Goal: Task Accomplishment & Management: Use online tool/utility

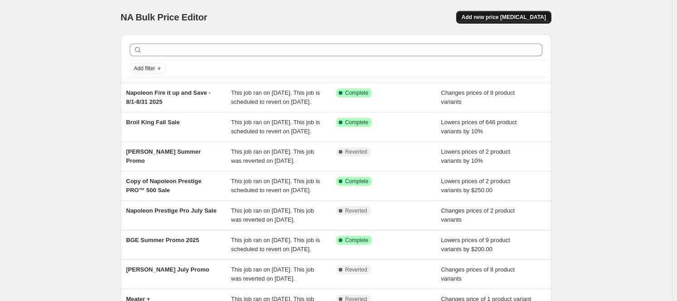
click at [520, 18] on span "Add new price [MEDICAL_DATA]" at bounding box center [504, 17] width 84 height 7
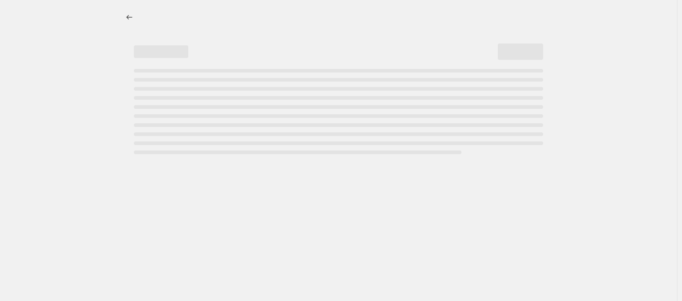
select select "percentage"
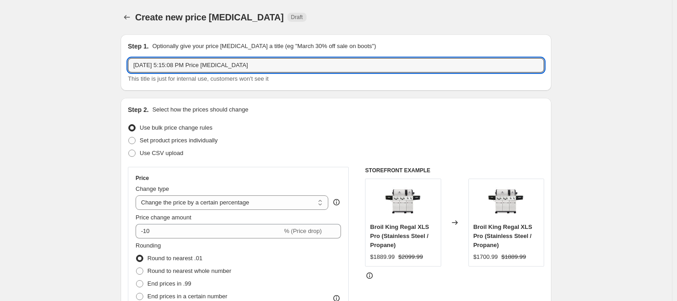
drag, startPoint x: 273, startPoint y: 62, endPoint x: 19, endPoint y: 70, distance: 253.6
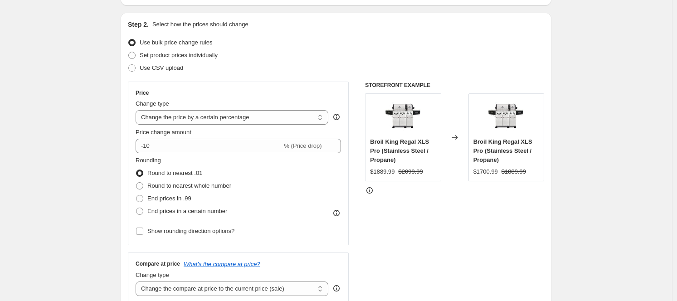
scroll to position [91, 0]
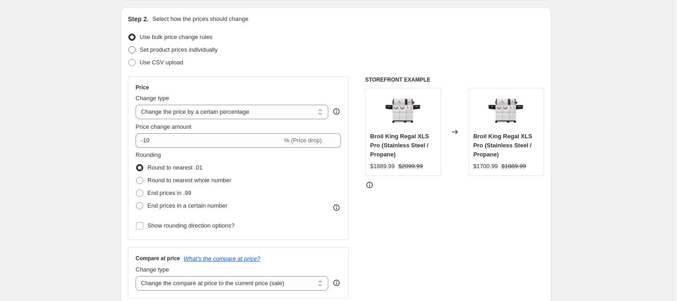
type input "[PERSON_NAME] / Meater [DATE] Promo"
click at [175, 49] on span "Set product prices individually" at bounding box center [179, 49] width 78 height 7
click at [129, 47] on input "Set product prices individually" at bounding box center [128, 46] width 0 height 0
radio input "true"
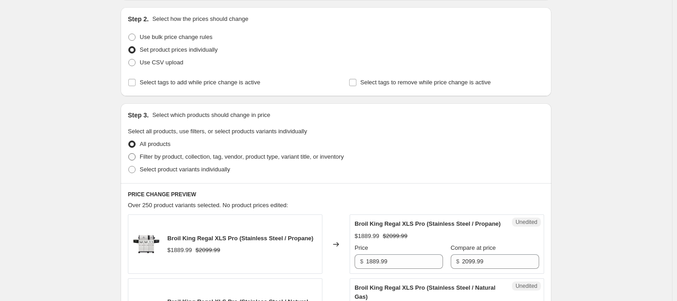
click at [162, 156] on span "Filter by product, collection, tag, vendor, product type, variant title, or inv…" at bounding box center [242, 156] width 204 height 7
click at [129, 154] on input "Filter by product, collection, tag, vendor, product type, variant title, or inv…" at bounding box center [128, 153] width 0 height 0
radio input "true"
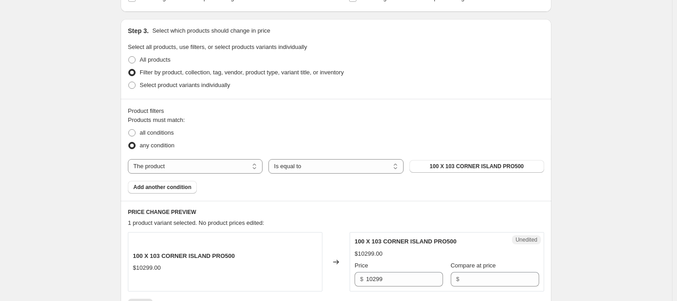
scroll to position [272, 0]
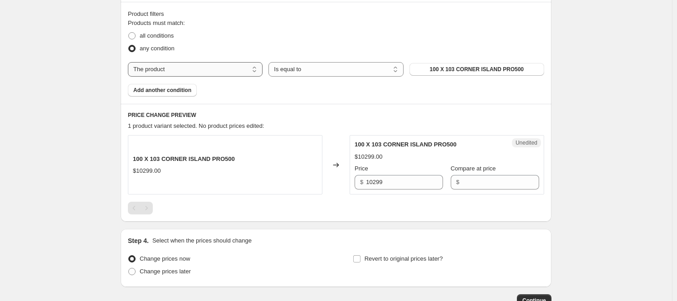
click at [245, 67] on select "The product The product's collection The product's tag The product's vendor The…" at bounding box center [195, 69] width 135 height 15
select select "collection"
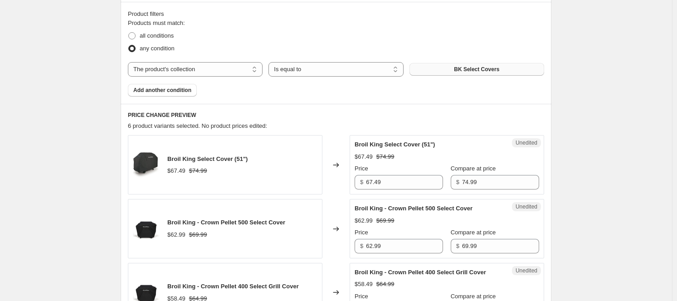
click at [472, 64] on button "BK Select Covers" at bounding box center [477, 69] width 135 height 13
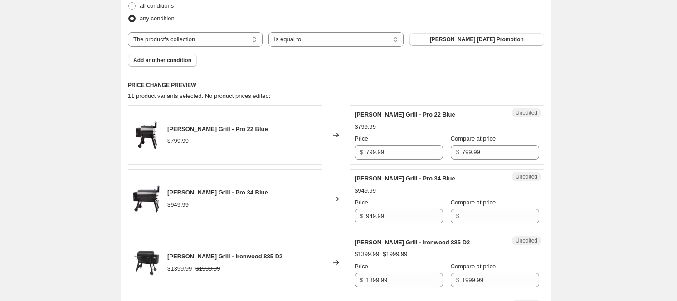
scroll to position [317, 0]
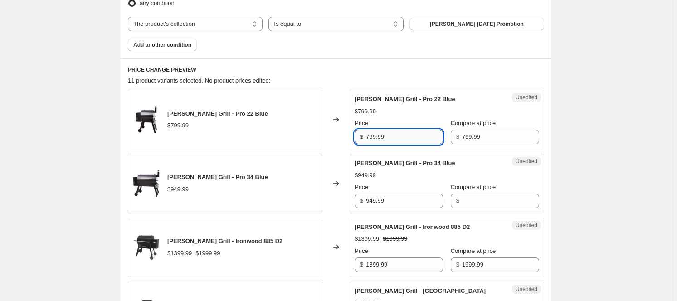
drag, startPoint x: 371, startPoint y: 137, endPoint x: 377, endPoint y: 138, distance: 6.5
click at [371, 137] on input "799.99" at bounding box center [404, 137] width 77 height 15
type input "699.99"
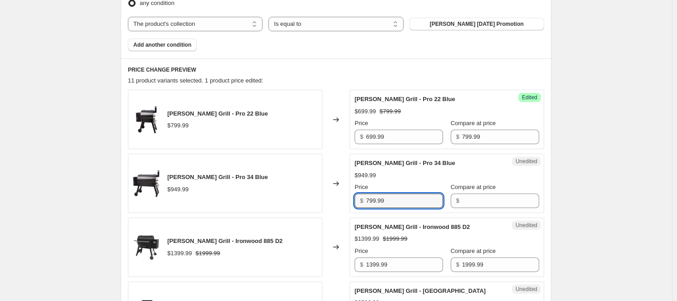
type input "799.99"
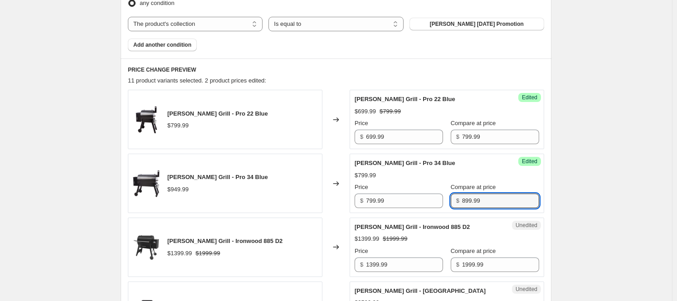
type input "899.99"
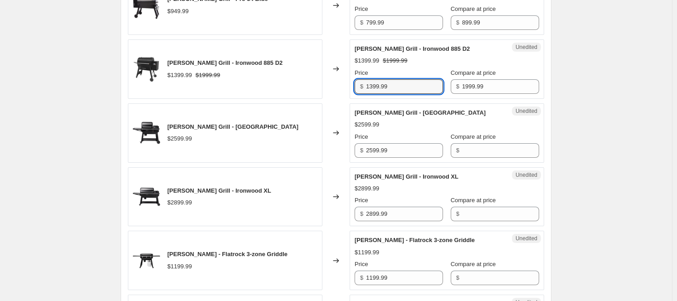
scroll to position [499, 0]
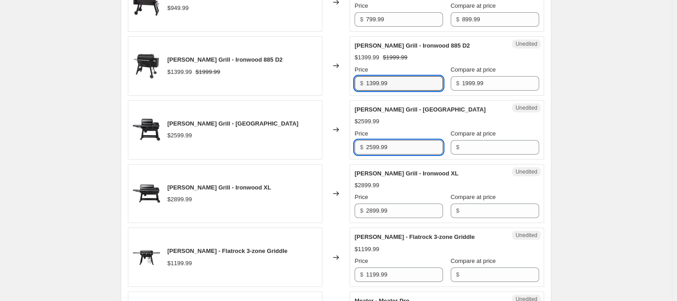
click at [405, 151] on input "2599.99" at bounding box center [404, 147] width 77 height 15
drag, startPoint x: 383, startPoint y: 149, endPoint x: 339, endPoint y: 149, distance: 44.0
click at [342, 149] on div "[PERSON_NAME] Grill - Ironwood $2599.99 Changed to Unedited [PERSON_NAME] Grill…" at bounding box center [336, 129] width 416 height 59
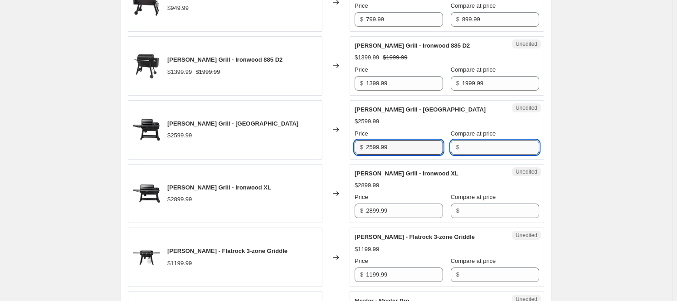
click at [484, 145] on input "Compare at price" at bounding box center [500, 147] width 77 height 15
paste input "2599.99"
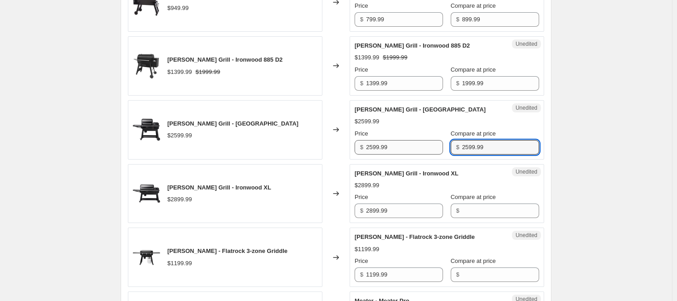
type input "2599.99"
click at [376, 146] on input "2599.99" at bounding box center [404, 147] width 77 height 15
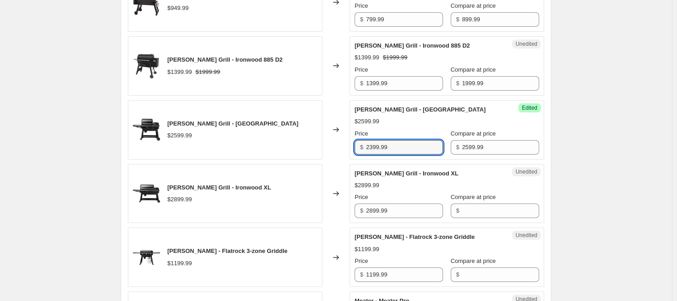
type input "2399.99"
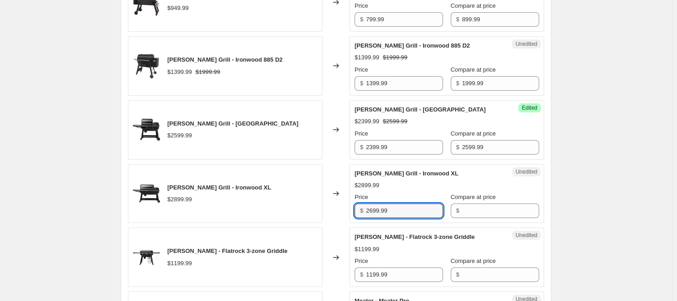
type input "2699.99"
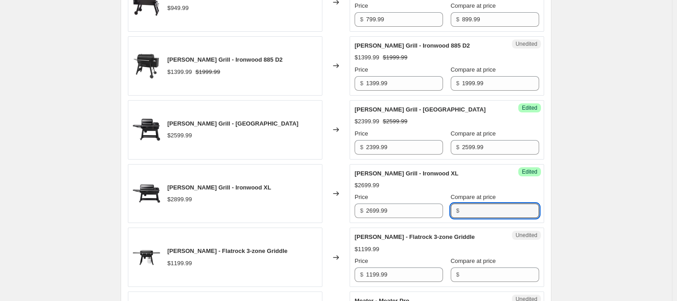
paste input "2899.99"
type input "2899.99"
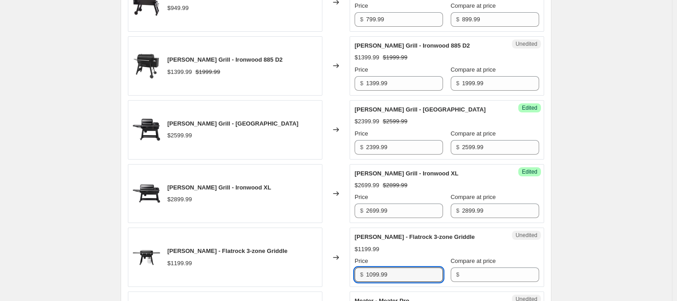
type input "1099.99"
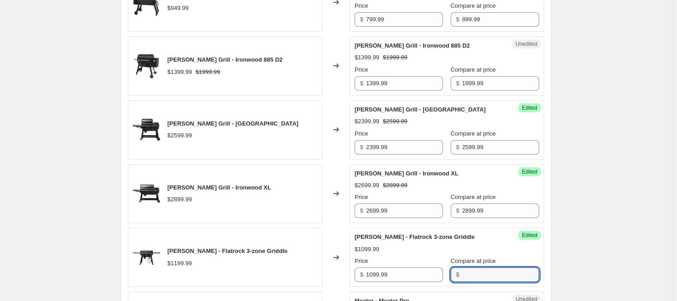
paste input "1199.99"
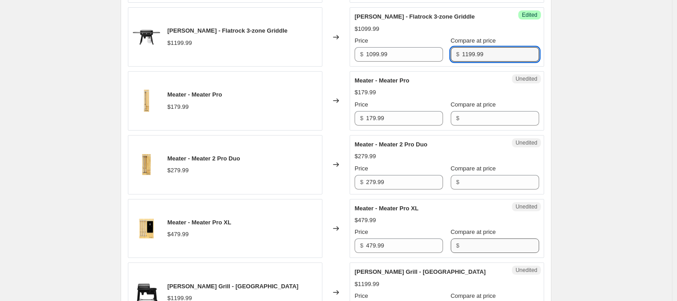
scroll to position [726, 0]
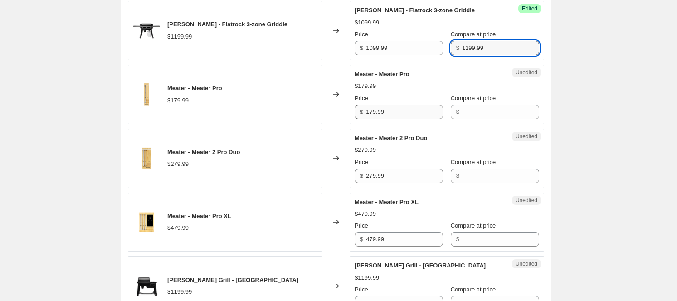
type input "1199.99"
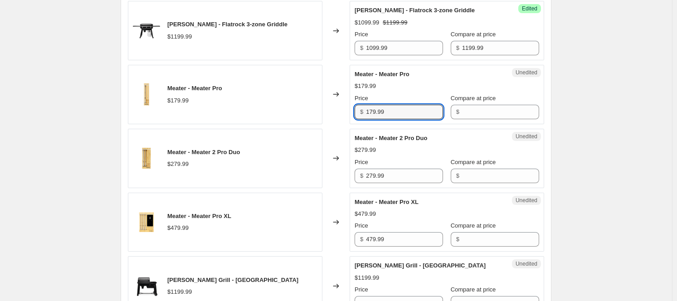
drag, startPoint x: 404, startPoint y: 118, endPoint x: 346, endPoint y: 113, distance: 57.8
click at [346, 113] on div "Meater - Meater Pro $179.99 Changed to Unedited Meater - Meater Pro $179.99 Pri…" at bounding box center [336, 94] width 416 height 59
click at [486, 109] on input "Compare at price" at bounding box center [500, 112] width 77 height 15
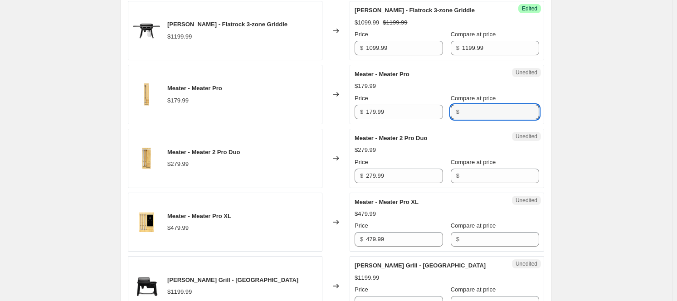
paste input "179.99"
type input "179.99"
click at [386, 179] on input "279.99" at bounding box center [404, 176] width 77 height 15
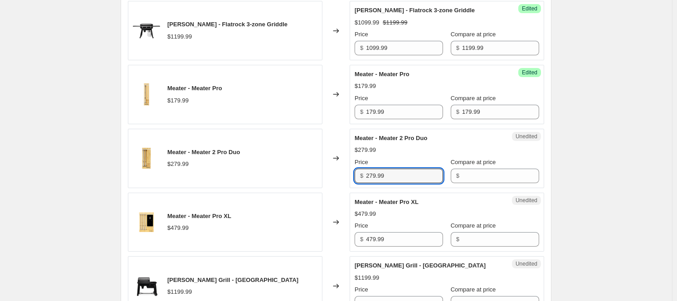
drag, startPoint x: 395, startPoint y: 178, endPoint x: 331, endPoint y: 175, distance: 64.5
click at [331, 175] on div "Meater - Meater 2 Pro Duo $279.99 Changed to Unedited Meater - Meater 2 Pro Duo…" at bounding box center [336, 158] width 416 height 59
click at [477, 175] on input "Compare at price" at bounding box center [500, 176] width 77 height 15
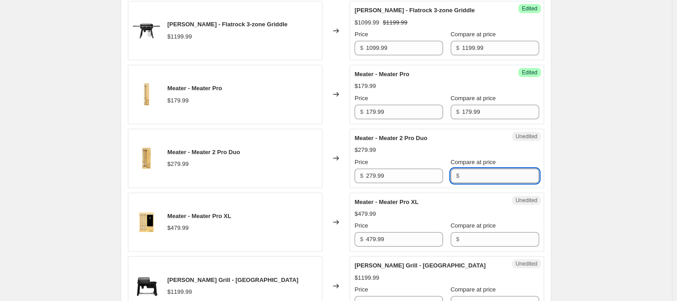
paste input "279.99"
type input "279.99"
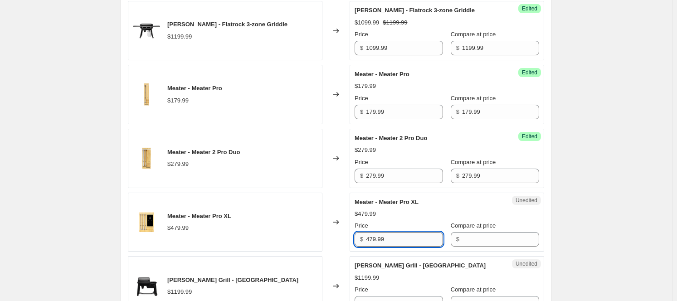
click at [392, 238] on input "479.99" at bounding box center [404, 239] width 77 height 15
drag, startPoint x: 392, startPoint y: 238, endPoint x: 342, endPoint y: 239, distance: 50.3
click at [342, 239] on div "Meater - Meater Pro XL $479.99 Changed to Unedited Meater - Meater Pro XL $479.…" at bounding box center [336, 222] width 416 height 59
click at [492, 236] on input "Compare at price" at bounding box center [500, 239] width 77 height 15
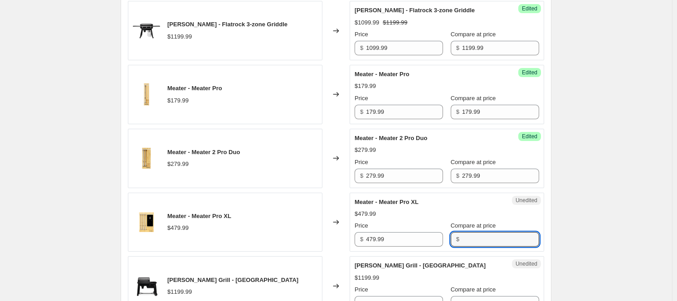
paste input "479.99"
type input "479.99"
click at [375, 112] on input "179.99" at bounding box center [404, 112] width 77 height 15
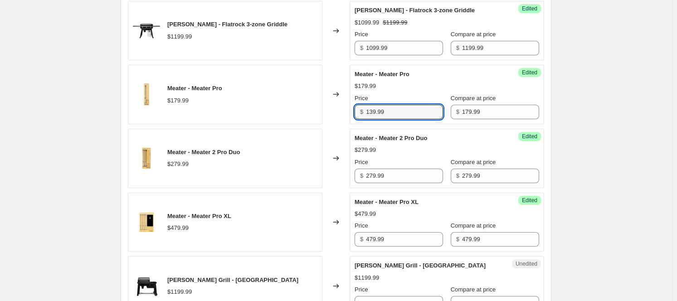
type input "139.99"
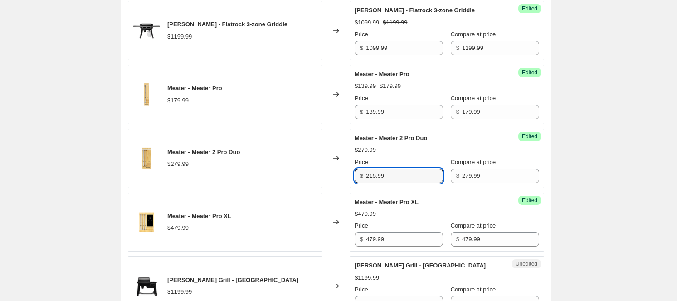
type input "215.99"
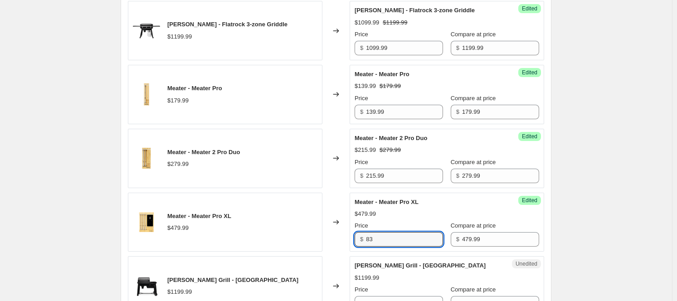
type input "8"
type input "383.99"
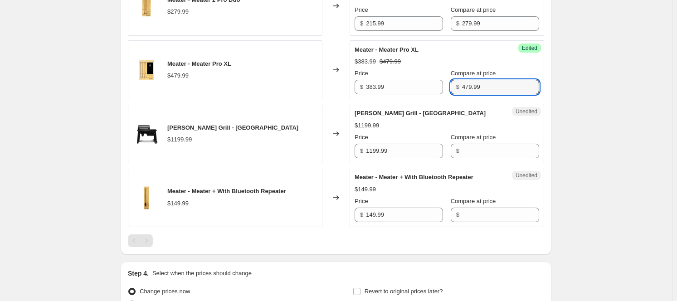
scroll to position [862, 0]
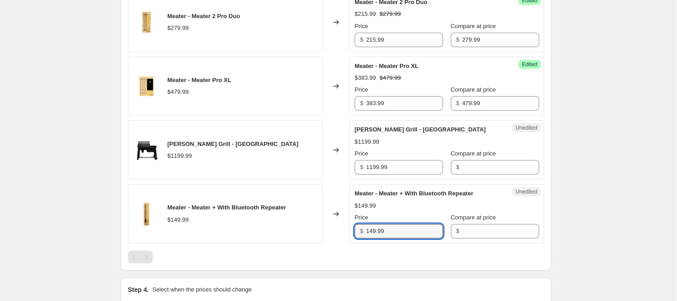
drag, startPoint x: 394, startPoint y: 231, endPoint x: 325, endPoint y: 232, distance: 68.5
click at [325, 232] on div "Meater - Meater + With Bluetooth Repeater $149.99 Changed to Unedited Meater - …" at bounding box center [336, 213] width 416 height 59
click at [480, 234] on input "Compare at price" at bounding box center [500, 231] width 77 height 15
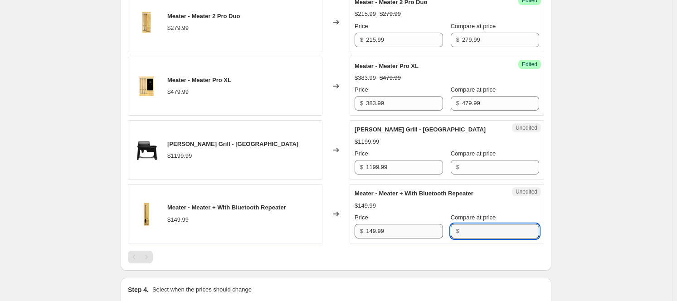
paste input "149.99"
type input "149.99"
click at [374, 232] on input "149.99" at bounding box center [404, 231] width 77 height 15
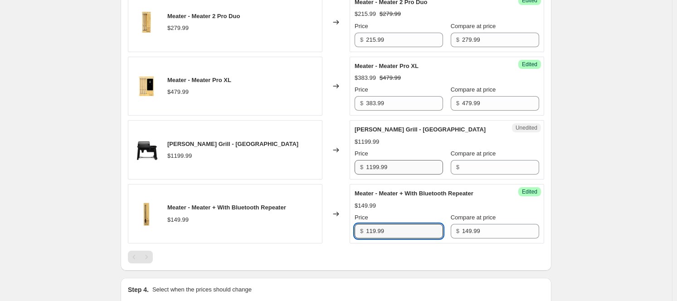
type input "119.99"
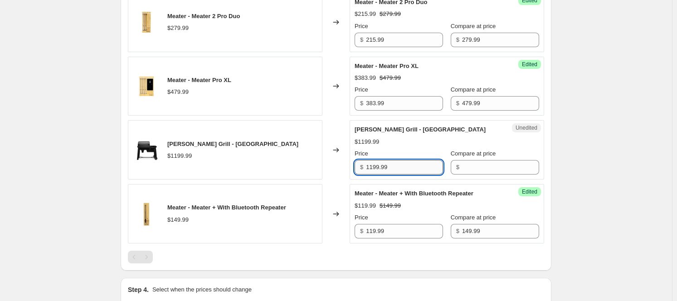
click at [393, 165] on input "1199.99" at bounding box center [404, 167] width 77 height 15
click at [500, 171] on input "Compare at price" at bounding box center [500, 167] width 77 height 15
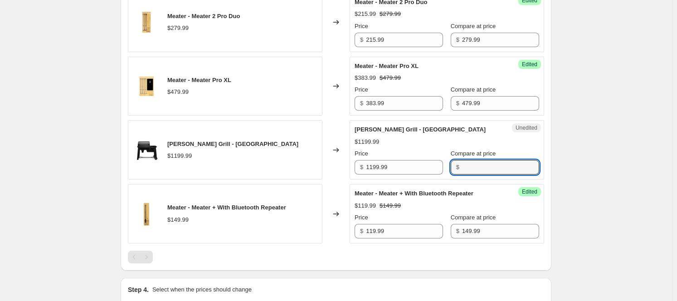
paste input "1199.99"
type input "1199.99"
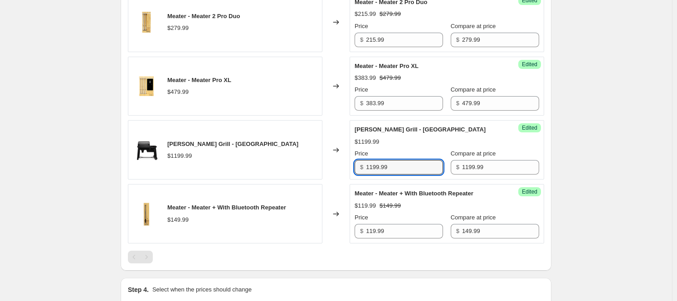
drag, startPoint x: 374, startPoint y: 166, endPoint x: 355, endPoint y: 165, distance: 19.1
click at [355, 165] on div "Success Edited [PERSON_NAME] $1199.99 Price $ 1199.99 Compare at price $ 1199.99" at bounding box center [447, 149] width 195 height 59
type input "999.99"
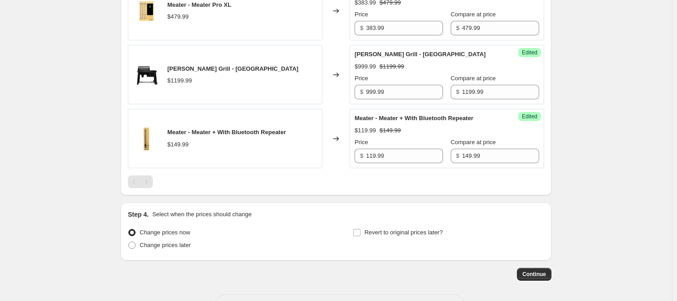
scroll to position [972, 0]
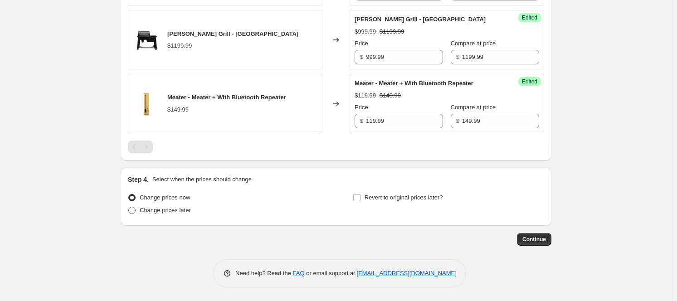
click at [159, 207] on span "Change prices later" at bounding box center [165, 210] width 51 height 7
click at [129, 207] on input "Change prices later" at bounding box center [128, 207] width 0 height 0
radio input "true"
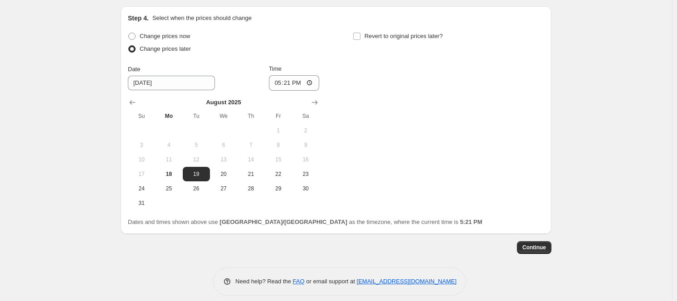
scroll to position [1142, 0]
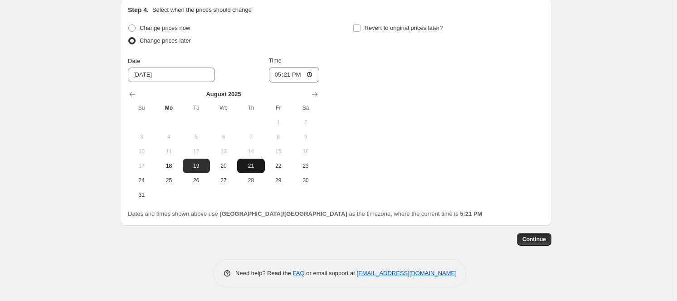
click at [248, 170] on button "21" at bounding box center [250, 166] width 27 height 15
type input "[DATE]"
click at [278, 73] on input "17:21" at bounding box center [294, 74] width 51 height 15
type input "01:00"
click at [389, 26] on span "Revert to original prices later?" at bounding box center [404, 27] width 78 height 7
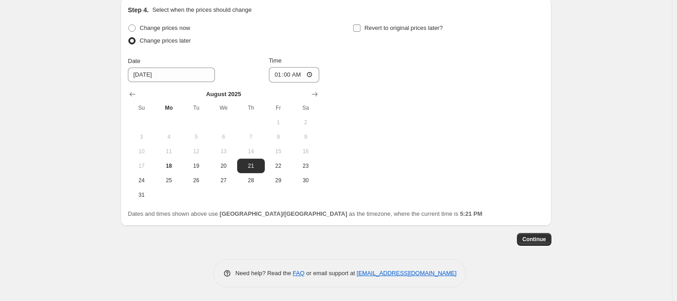
click at [361, 26] on input "Revert to original prices later?" at bounding box center [356, 27] width 7 height 7
checkbox input "true"
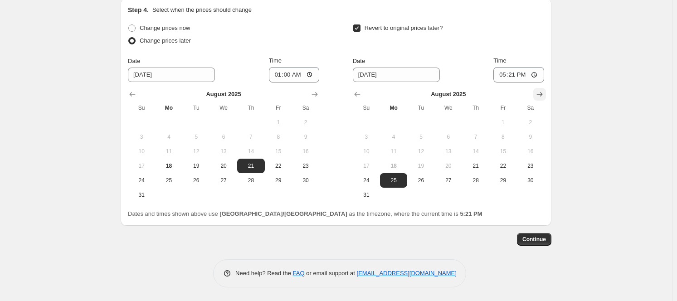
click at [542, 94] on icon "Show next month, September 2025" at bounding box center [540, 94] width 6 height 5
drag, startPoint x: 453, startPoint y: 118, endPoint x: 470, endPoint y: 112, distance: 18.6
click at [453, 118] on button "3" at bounding box center [448, 122] width 27 height 15
type input "[DATE]"
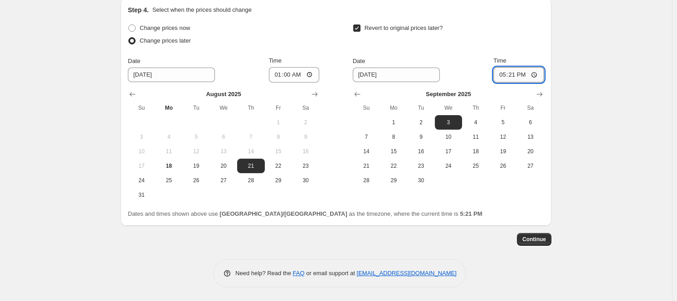
click at [509, 75] on input "17:21" at bounding box center [518, 74] width 51 height 15
type input "23:45"
click at [537, 242] on span "Continue" at bounding box center [534, 239] width 24 height 7
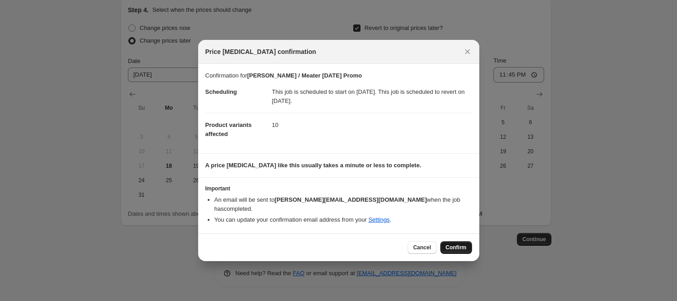
click at [453, 244] on span "Confirm" at bounding box center [456, 247] width 21 height 7
